Goal: Task Accomplishment & Management: Manage account settings

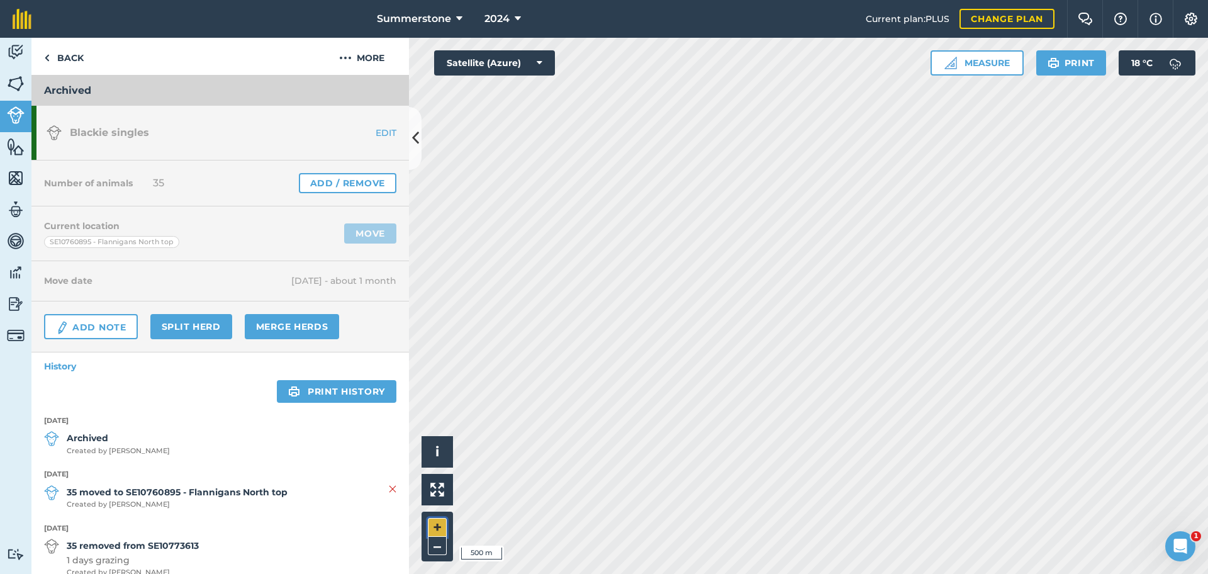
click at [439, 520] on button "+" at bounding box center [437, 527] width 19 height 19
click at [437, 527] on button "+" at bounding box center [437, 527] width 19 height 19
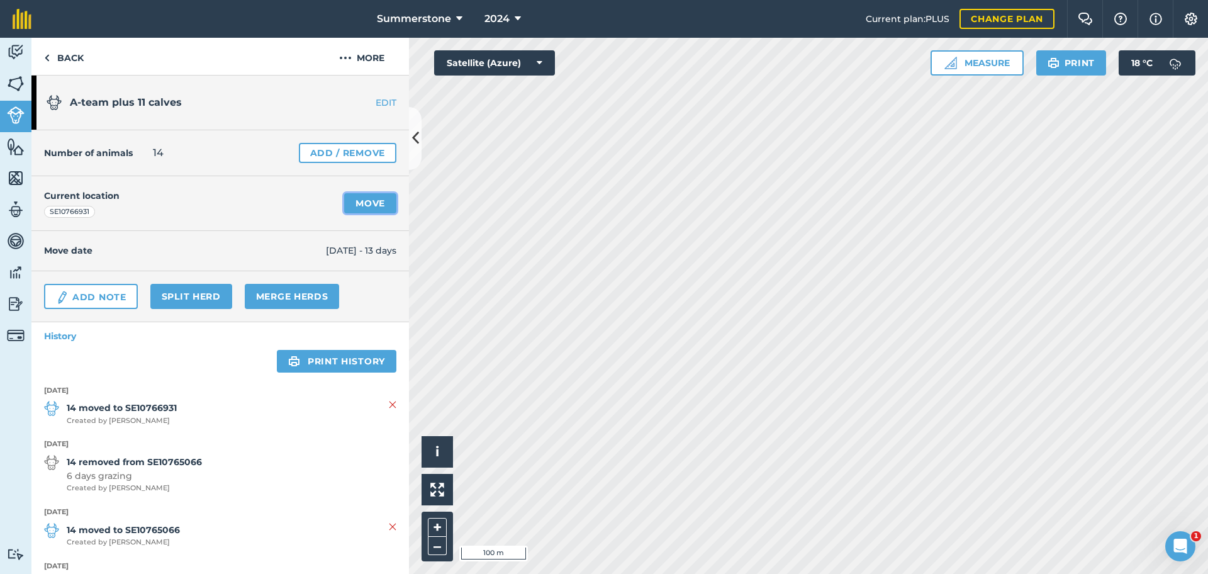
click at [349, 206] on link "Move" at bounding box center [370, 203] width 52 height 20
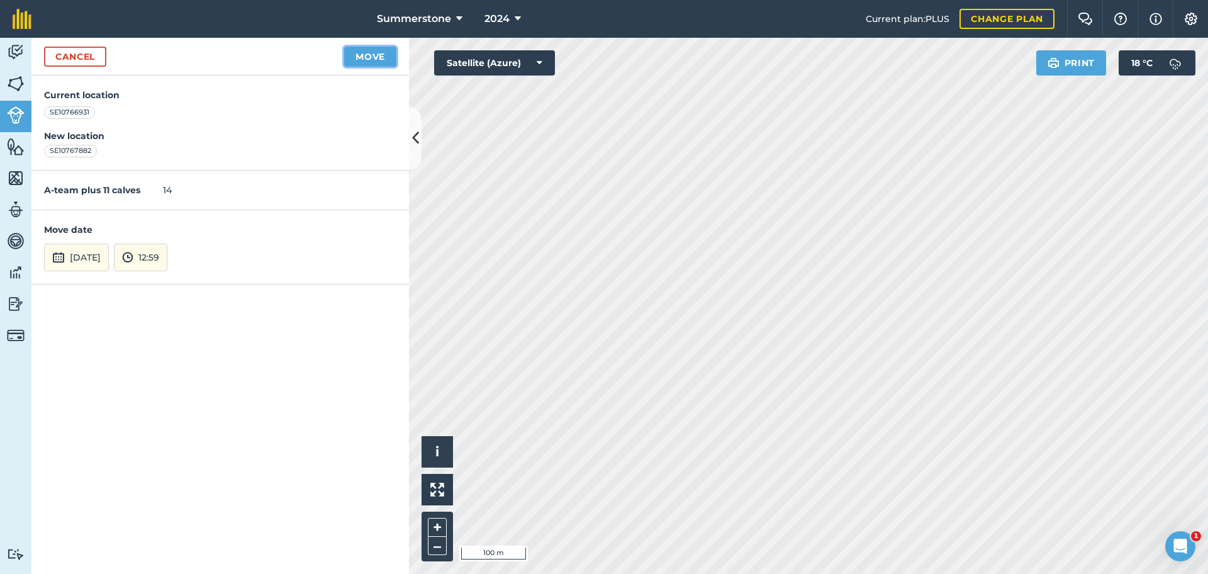
click at [381, 61] on button "Move" at bounding box center [370, 57] width 52 height 20
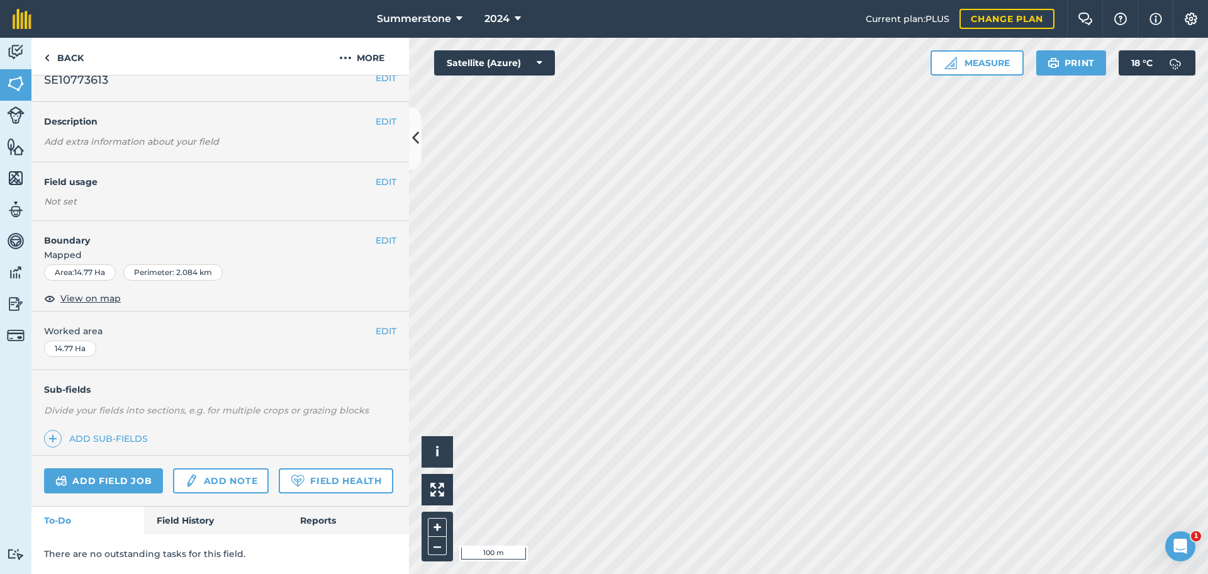
scroll to position [52, 0]
click at [202, 519] on link "Field History" at bounding box center [215, 521] width 143 height 28
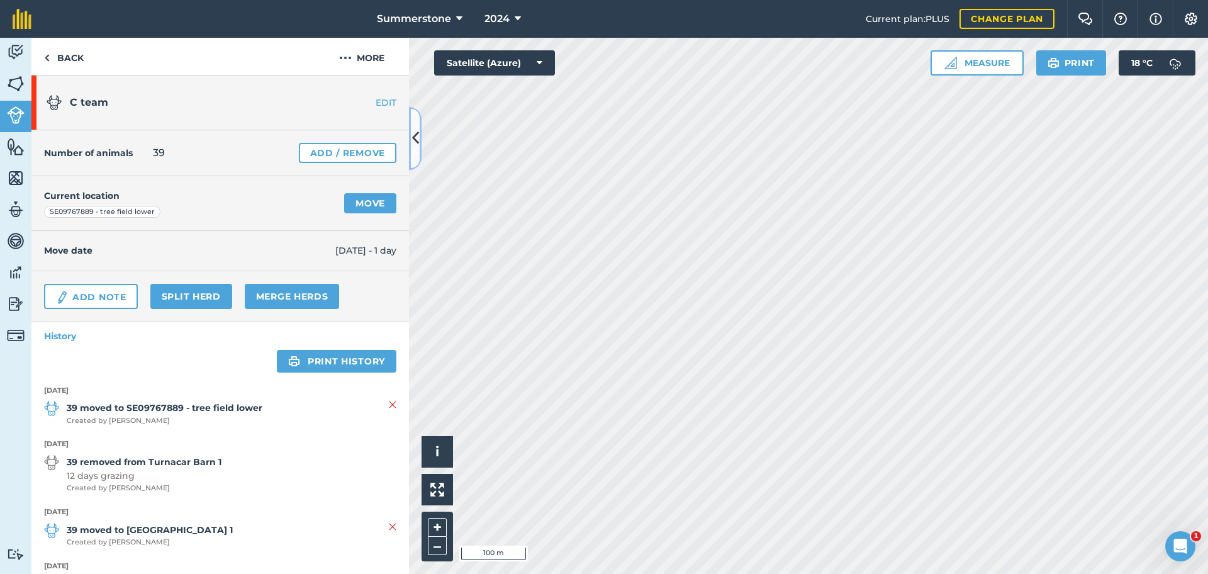
click at [418, 132] on icon at bounding box center [415, 138] width 7 height 22
